Goal: Use online tool/utility: Utilize a website feature to perform a specific function

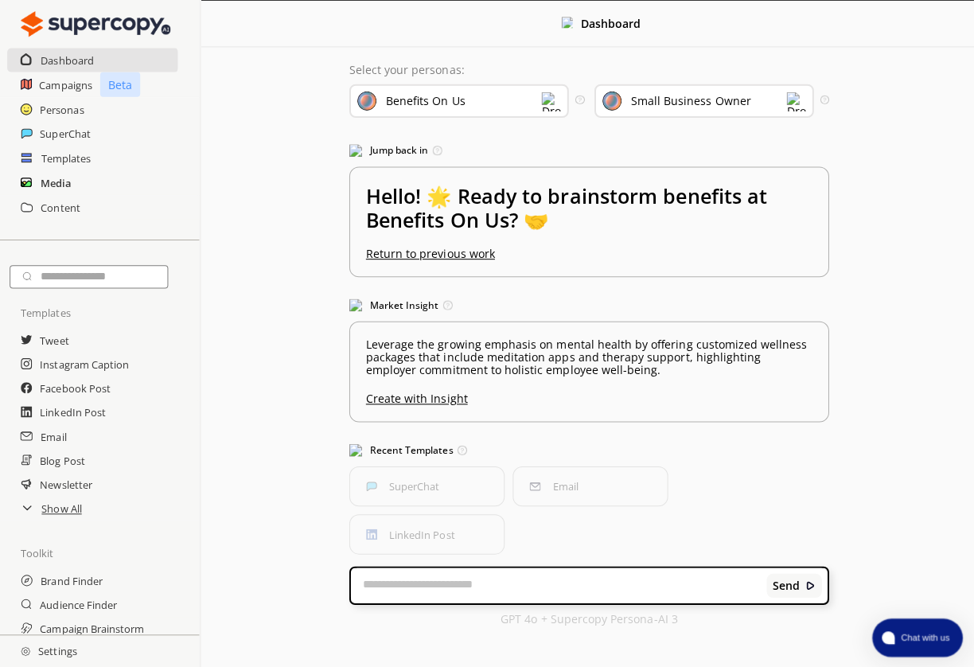
click at [49, 181] on h2 "Media" at bounding box center [59, 181] width 30 height 24
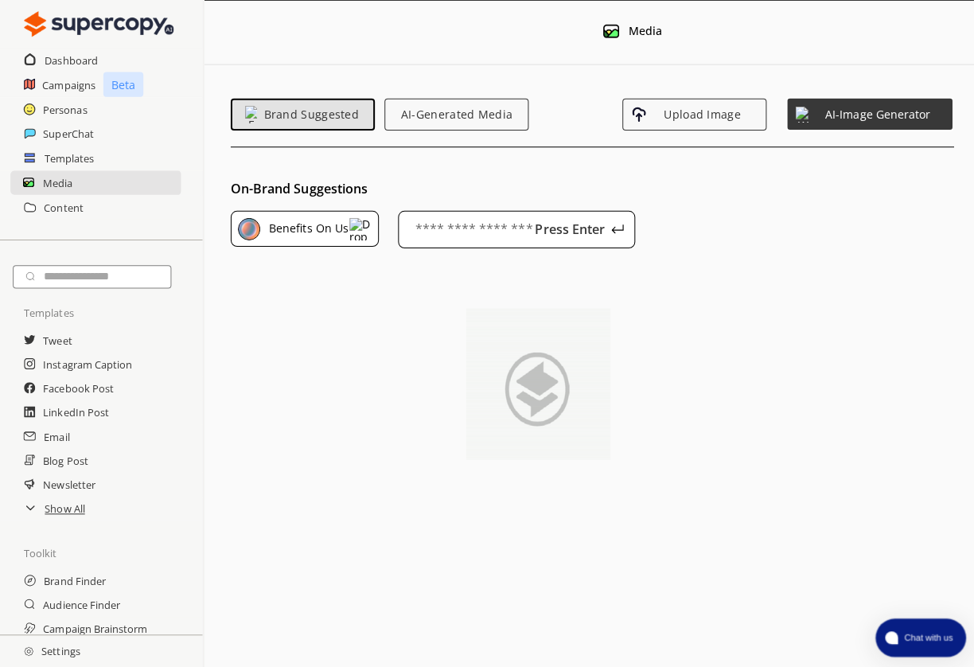
click at [361, 228] on img at bounding box center [358, 227] width 22 height 22
click at [401, 199] on div "On-Brand Suggestions Benefits On Us Select a brand Benefits On Us Press Enter A…" at bounding box center [588, 514] width 771 height 667
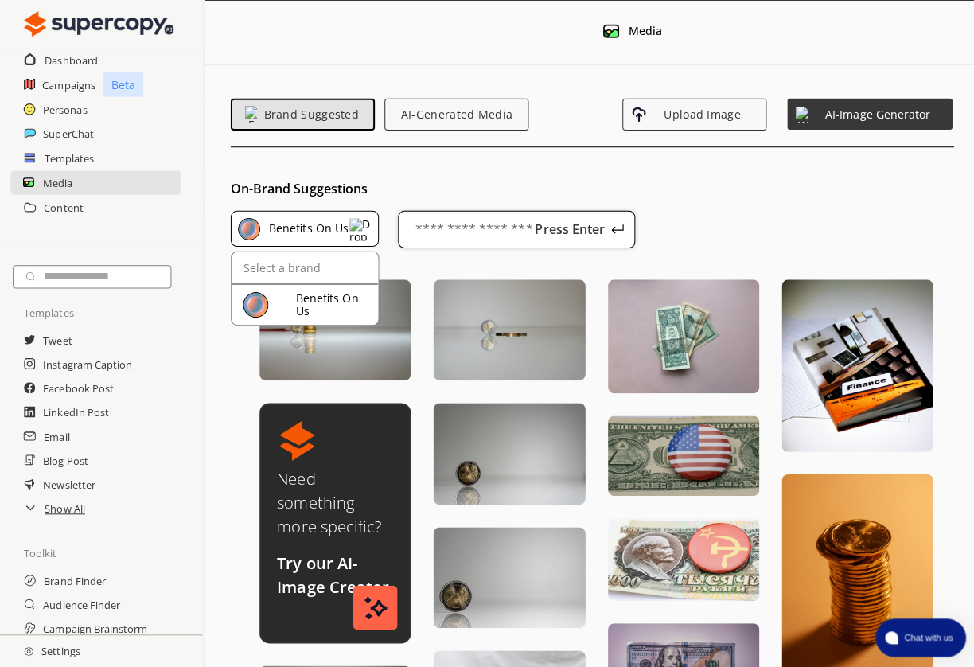
click at [429, 222] on input "text" at bounding box center [512, 227] width 235 height 37
click at [538, 269] on div "Press Enter A maximum of three keywords are allowed. Delete some to add new one…" at bounding box center [512, 243] width 235 height 68
click at [440, 120] on span "AI-Generated Media" at bounding box center [453, 114] width 132 height 14
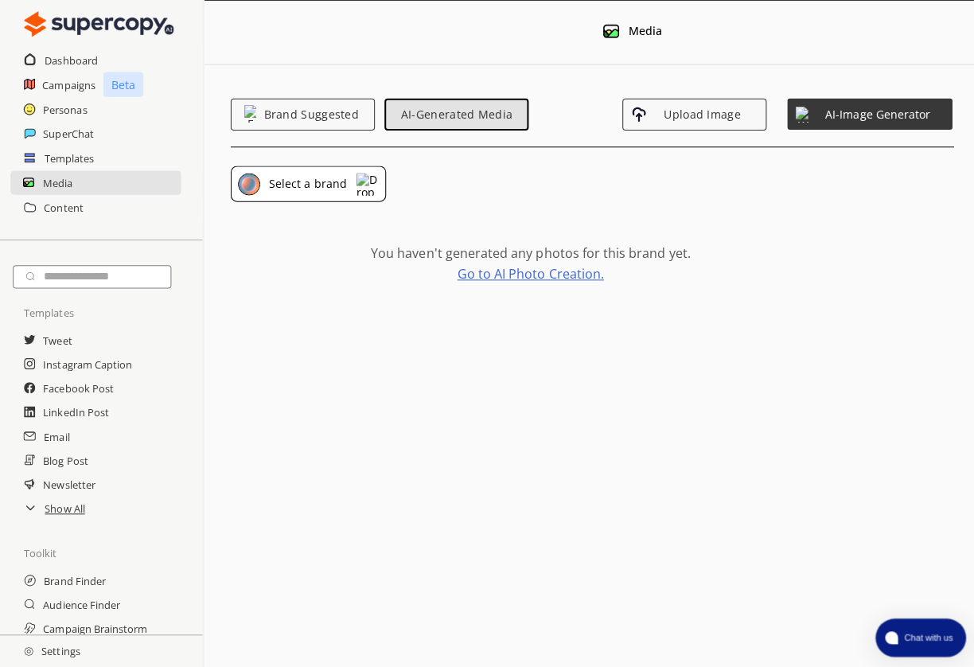
click at [546, 274] on link "Go to AI Photo Creation." at bounding box center [527, 272] width 146 height 13
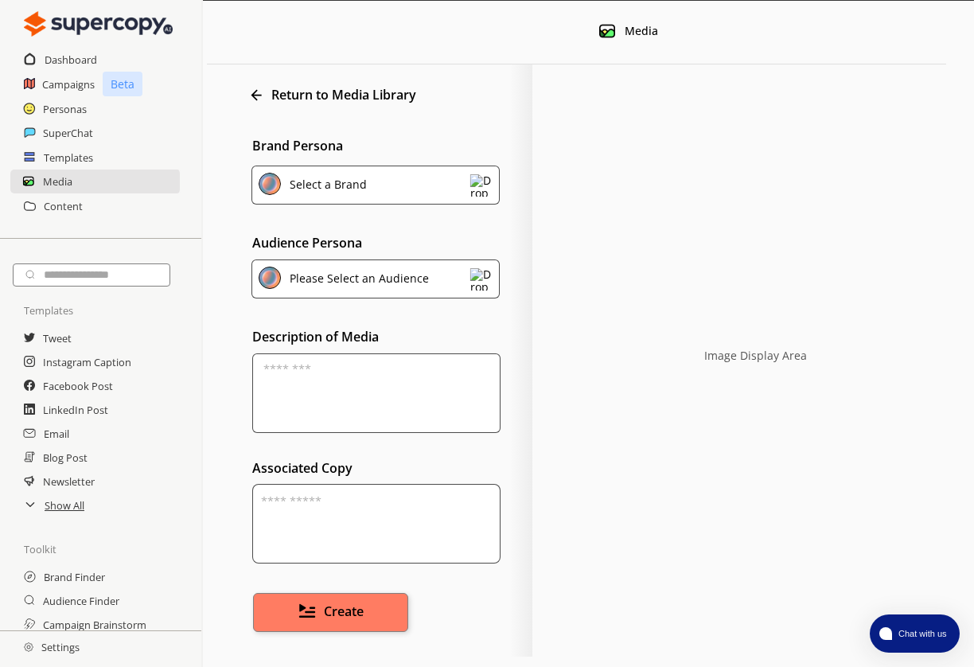
click at [417, 371] on textarea at bounding box center [376, 393] width 248 height 80
click at [433, 281] on div "Please Select an Audience" at bounding box center [375, 278] width 248 height 39
click at [343, 378] on textarea at bounding box center [376, 393] width 248 height 80
click at [384, 511] on textarea at bounding box center [376, 524] width 248 height 80
click at [354, 602] on span "Create" at bounding box center [345, 610] width 42 height 18
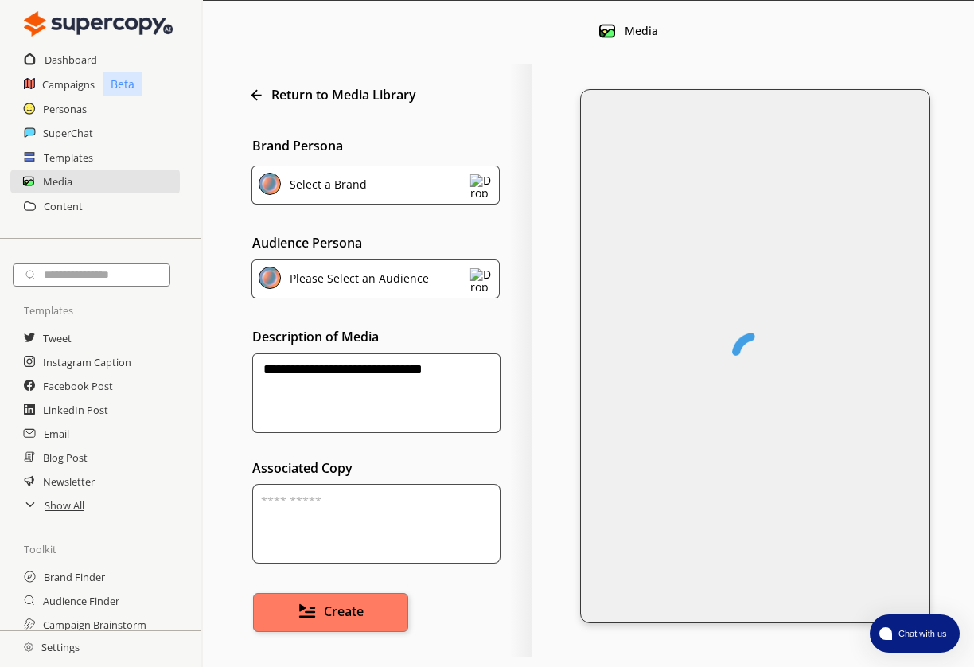
click at [289, 370] on textarea "**********" at bounding box center [376, 393] width 248 height 80
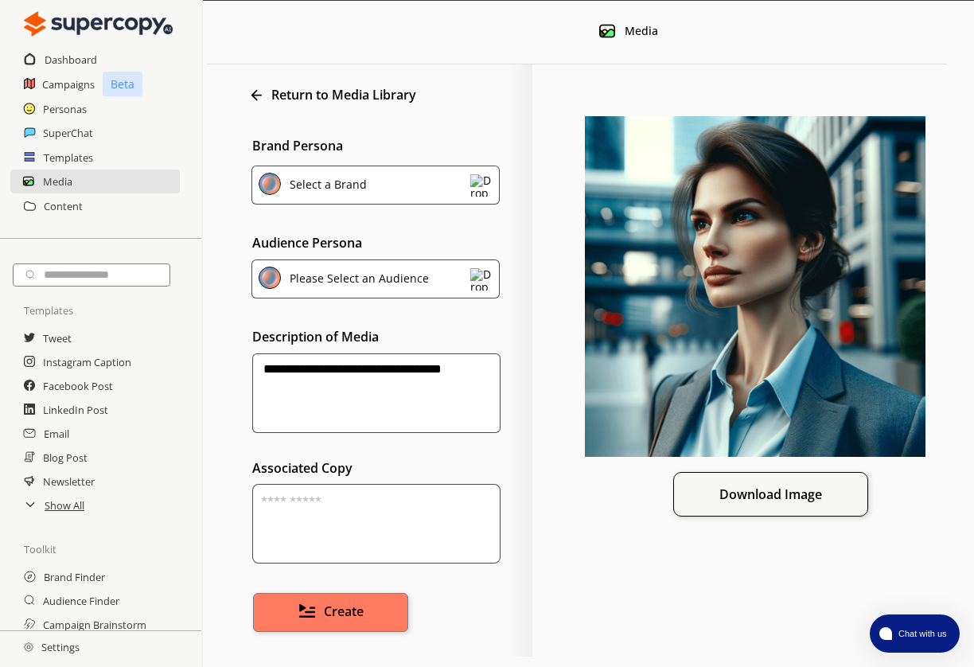
drag, startPoint x: 441, startPoint y: 368, endPoint x: 239, endPoint y: 352, distance: 201.9
click at [239, 354] on div "**********" at bounding box center [377, 365] width 309 height 134
click at [328, 367] on textarea "********" at bounding box center [376, 393] width 248 height 80
type textarea "**********"
click at [342, 600] on button "Create" at bounding box center [330, 612] width 162 height 41
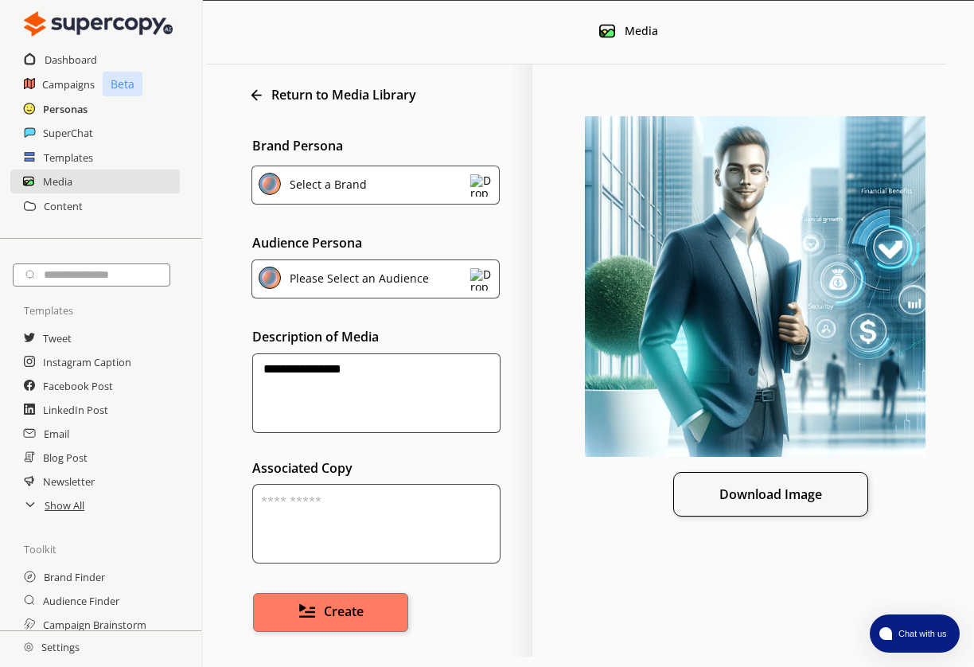
click at [73, 107] on h2 "Personas" at bounding box center [65, 109] width 45 height 24
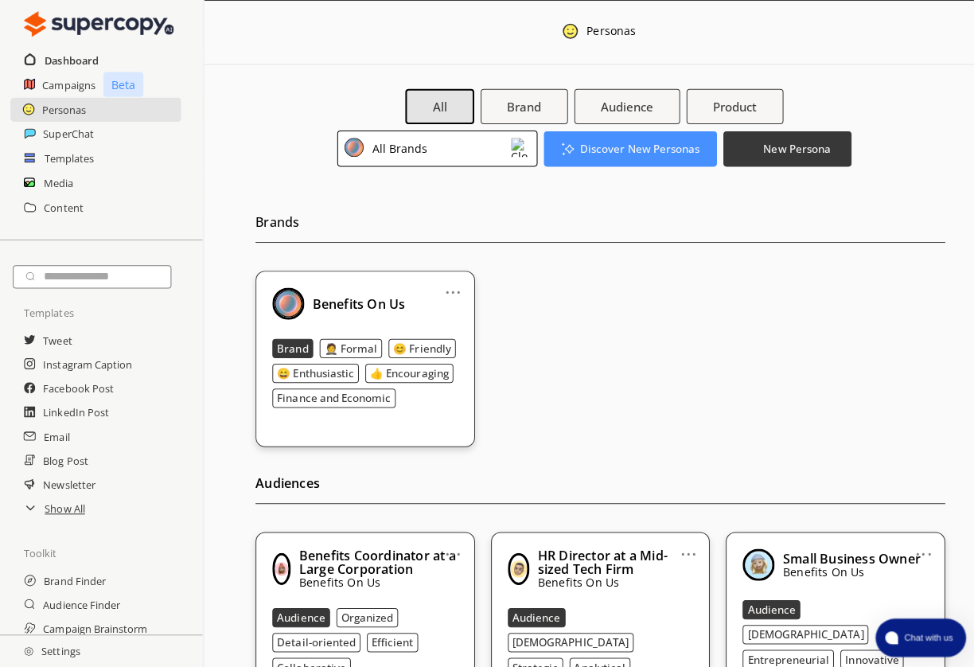
click at [72, 56] on h2 "Dashboard" at bounding box center [71, 60] width 53 height 24
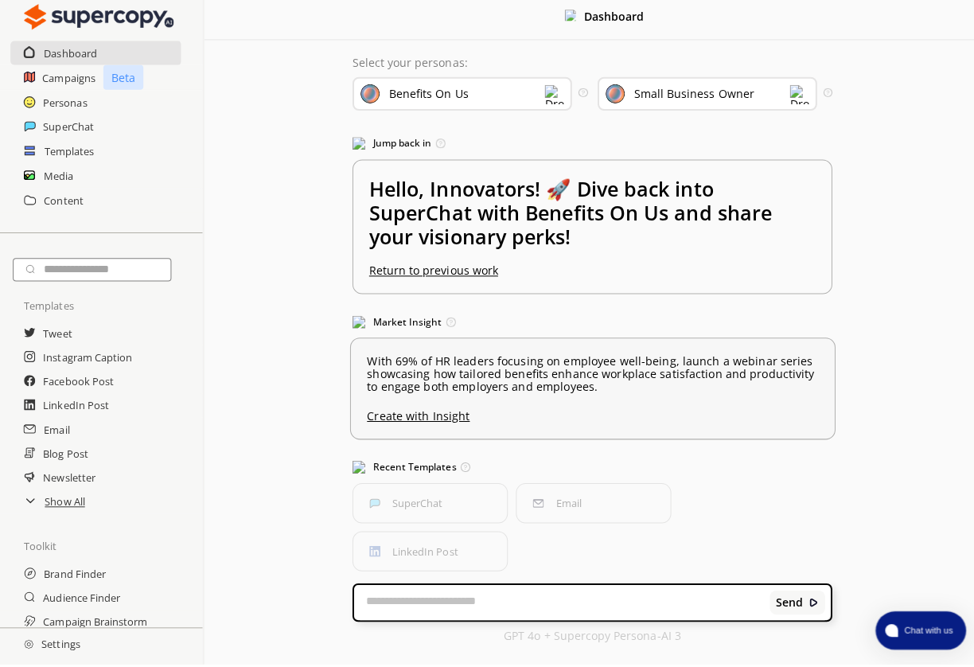
scroll to position [4, 0]
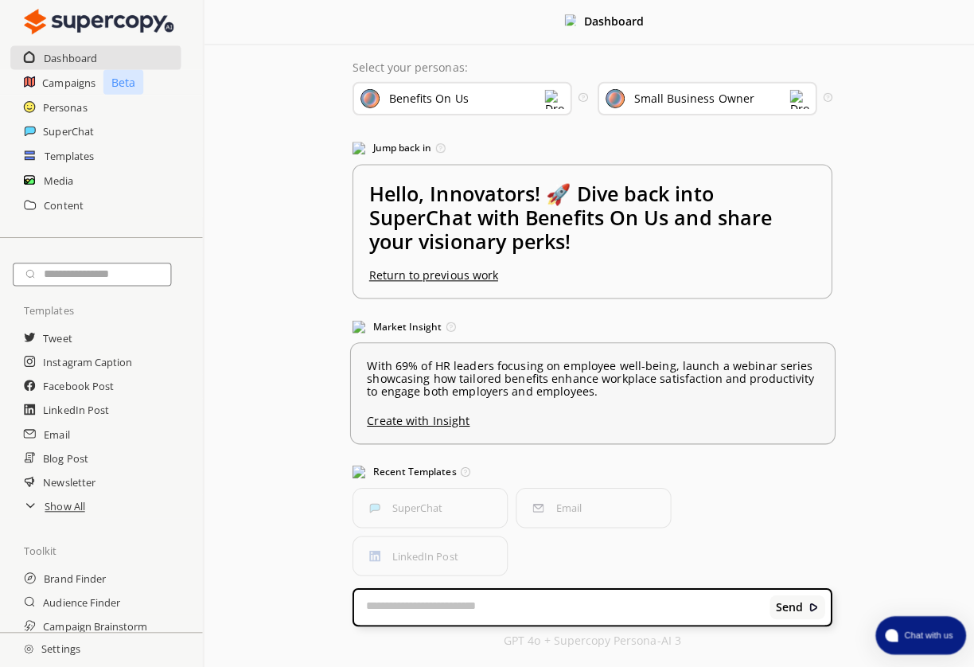
click at [549, 419] on u "Create with Insight" at bounding box center [588, 416] width 448 height 21
